Goal: Obtain resource: Obtain resource

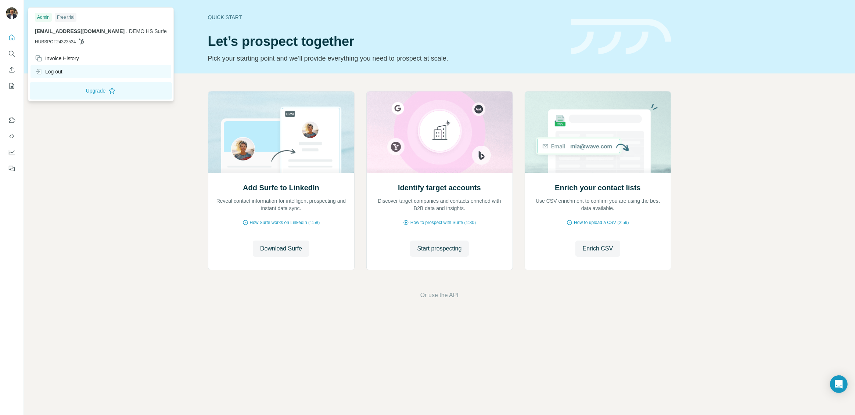
click at [57, 74] on div "Log out" at bounding box center [49, 71] width 28 height 7
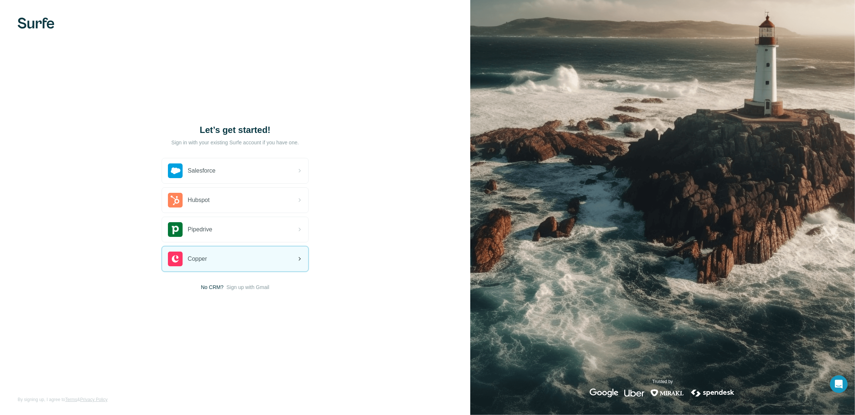
click at [275, 258] on div "Copper" at bounding box center [235, 259] width 146 height 25
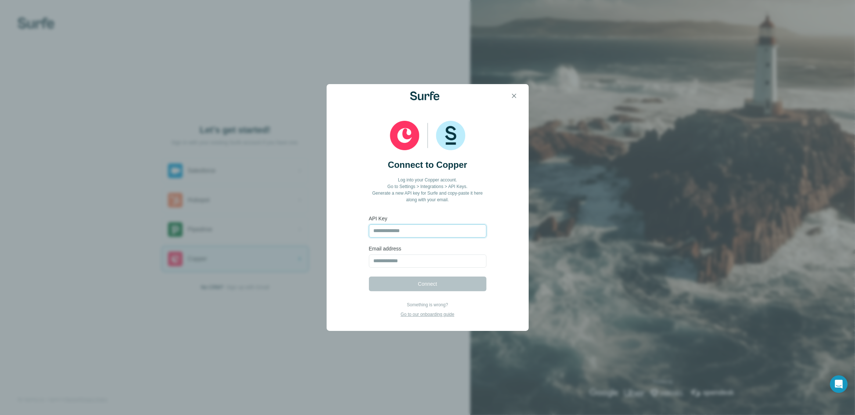
click at [397, 235] on input "text" at bounding box center [428, 231] width 118 height 13
paste input "**********"
type input "**********"
click at [407, 262] on input "email" at bounding box center [428, 261] width 118 height 13
paste input "**********"
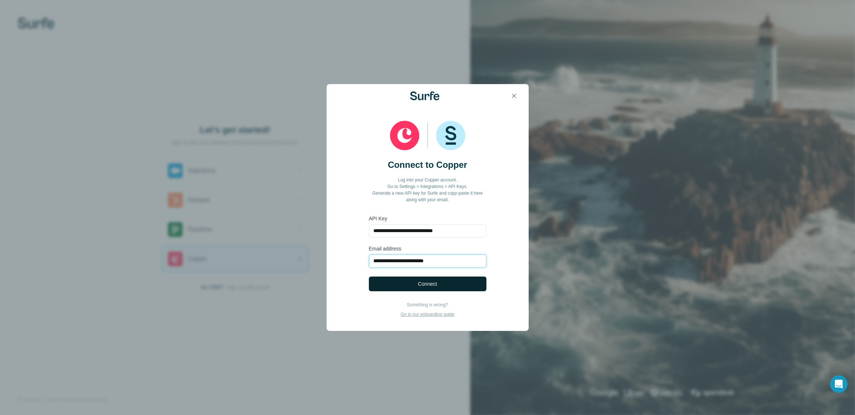
type input "**********"
click at [407, 283] on button "Connect" at bounding box center [428, 284] width 118 height 15
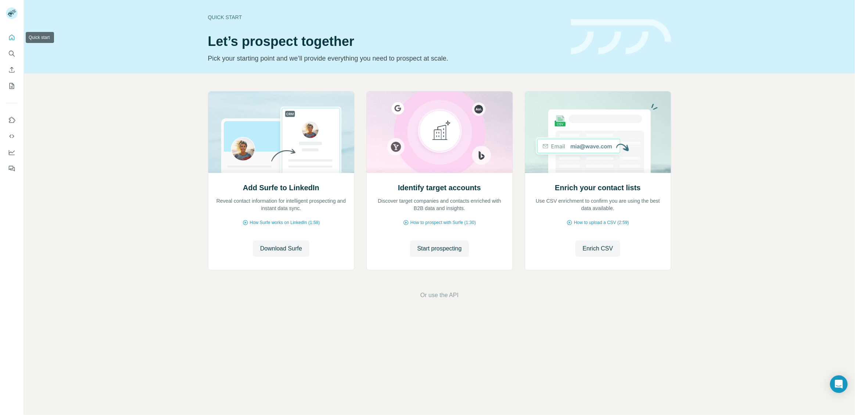
click at [14, 39] on icon "Quick start" at bounding box center [11, 37] width 7 height 7
click at [422, 249] on span "Start prospecting" at bounding box center [439, 248] width 44 height 9
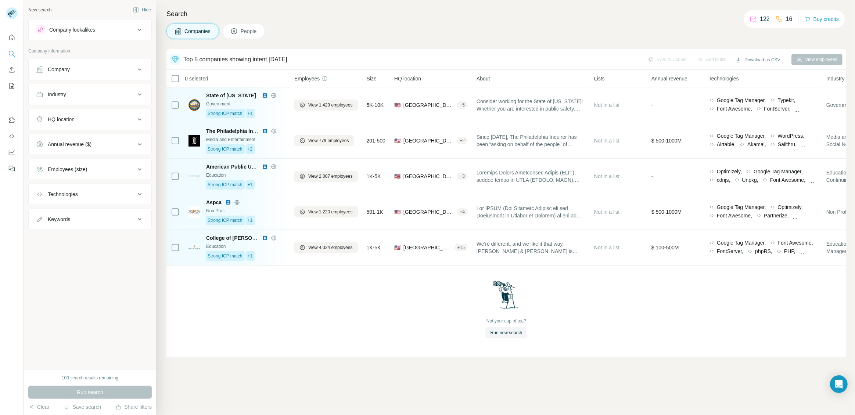
click at [247, 36] on button "People" at bounding box center [244, 31] width 43 height 15
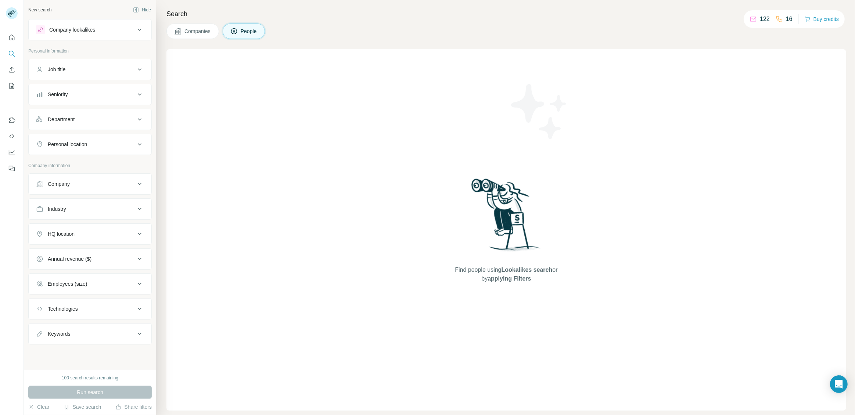
click at [192, 33] on span "Companies" at bounding box center [197, 31] width 27 height 7
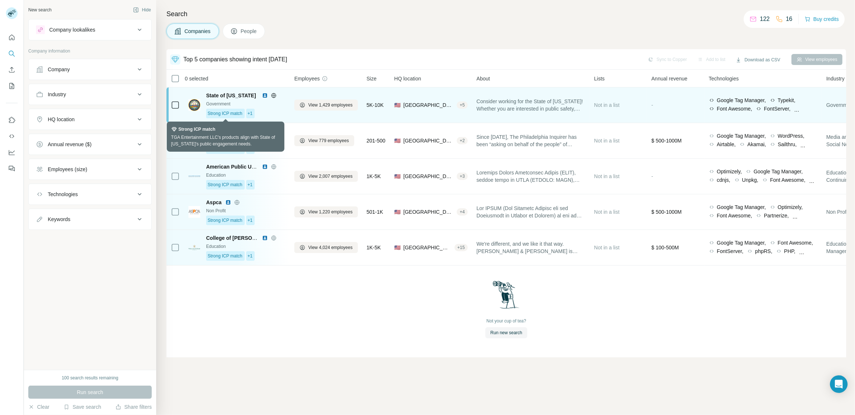
click at [238, 112] on span "Strong ICP match" at bounding box center [225, 113] width 35 height 7
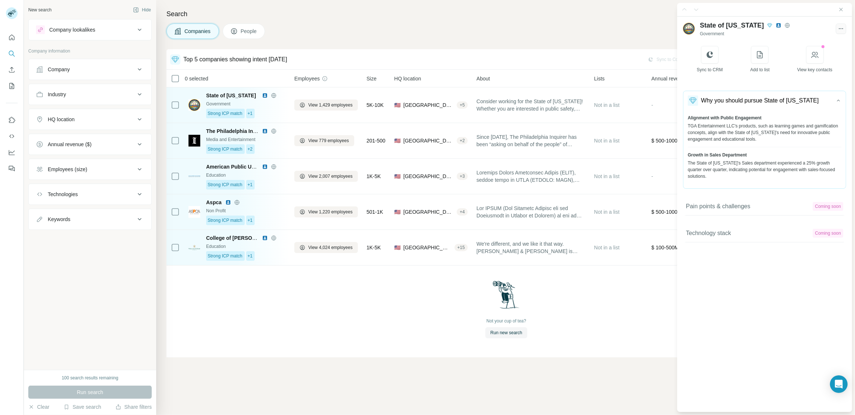
click at [838, 28] on icon "button" at bounding box center [841, 28] width 7 height 7
click at [841, 8] on icon "Close side panel" at bounding box center [841, 10] width 6 height 6
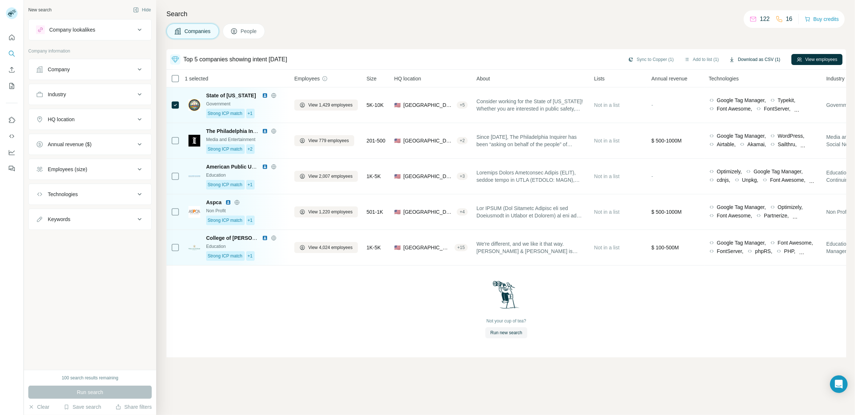
click at [747, 59] on button "Download as CSV (1)" at bounding box center [754, 59] width 61 height 11
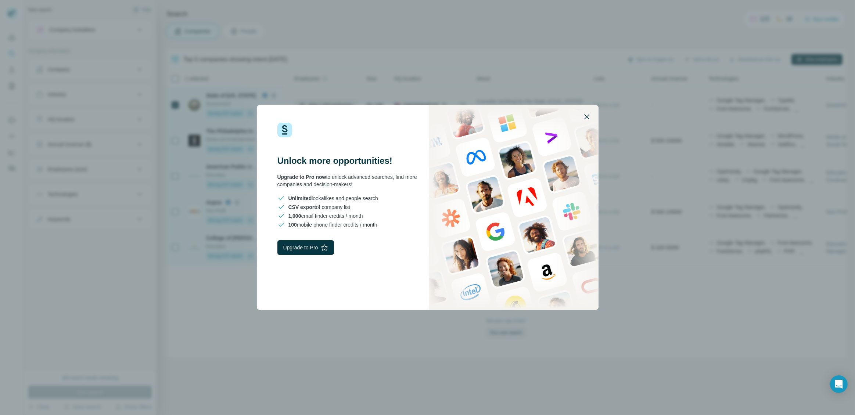
click at [587, 118] on icon "button" at bounding box center [587, 116] width 9 height 9
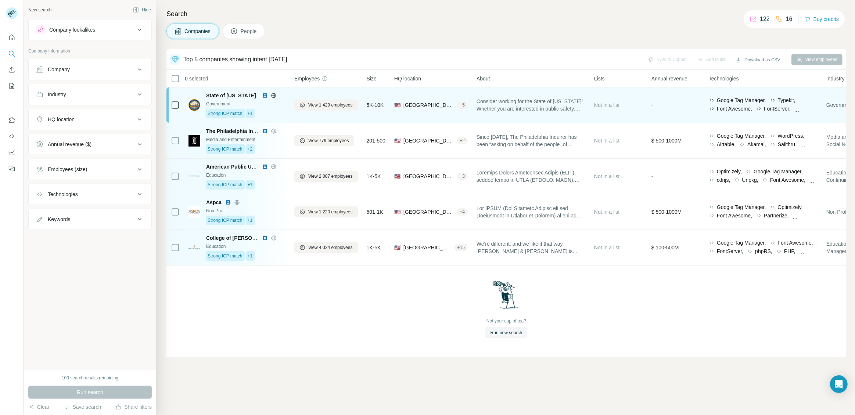
click at [282, 107] on div "Government" at bounding box center [245, 104] width 79 height 7
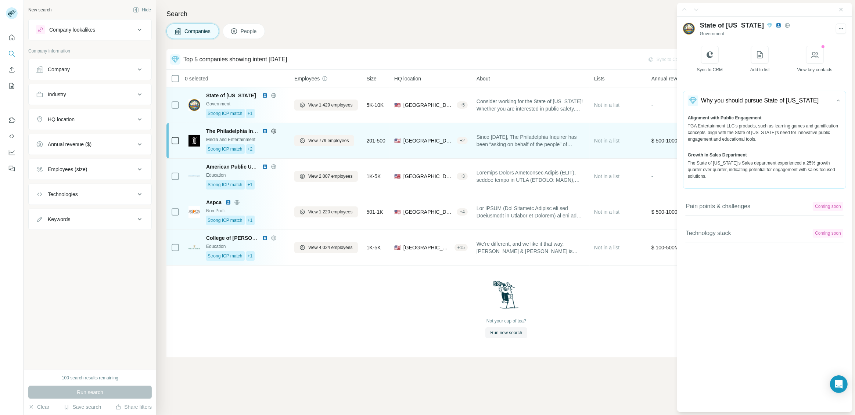
click at [286, 146] on td "The Philadelphia Inquirer Media and Entertainment Strong ICP match +2" at bounding box center [237, 141] width 106 height 36
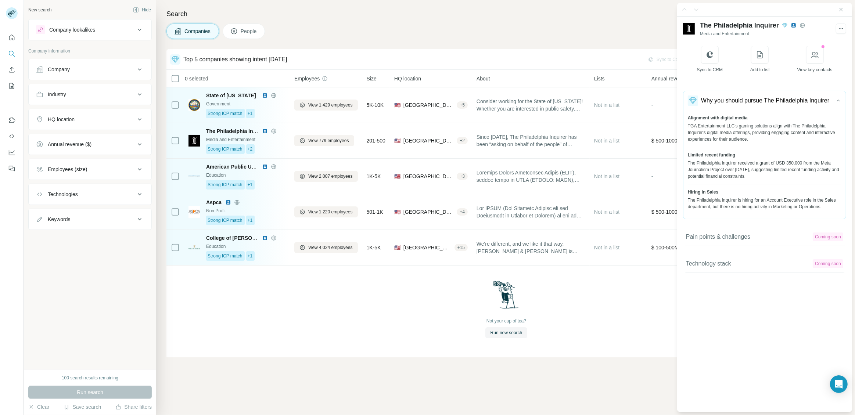
click at [286, 298] on div "Not your cup of tea? Run new search" at bounding box center [506, 309] width 680 height 87
click at [841, 10] on icon "Close side panel" at bounding box center [841, 10] width 6 height 6
